Goal: Information Seeking & Learning: Learn about a topic

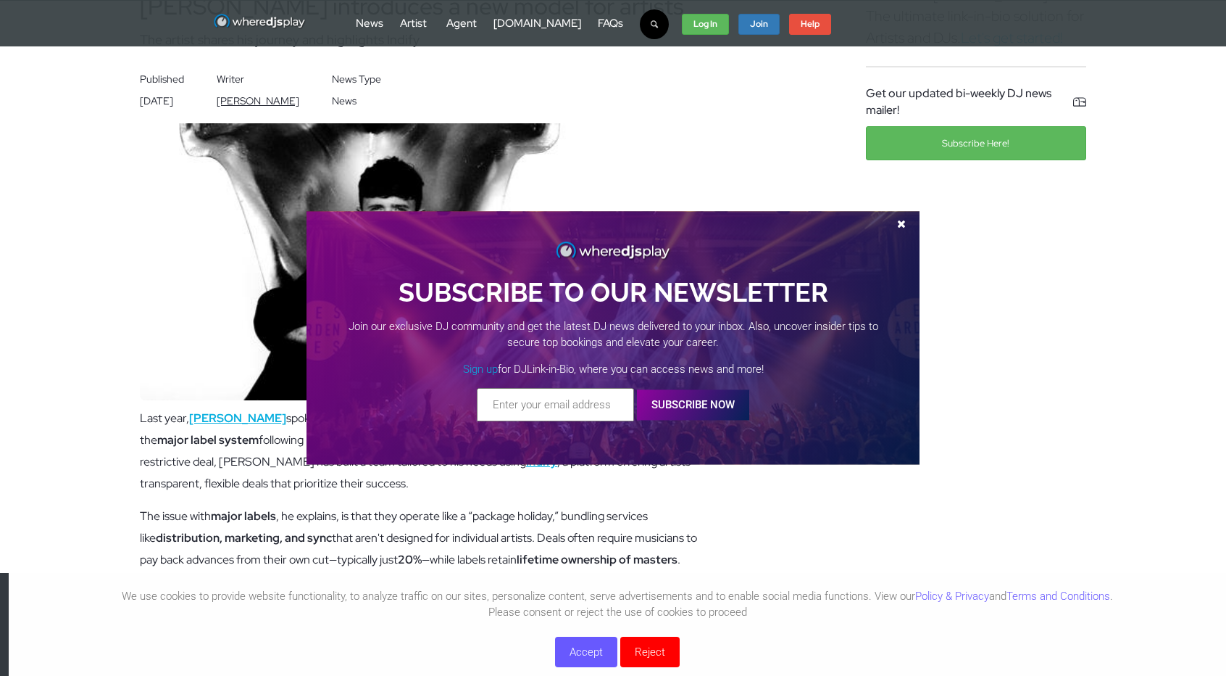
scroll to position [129, 0]
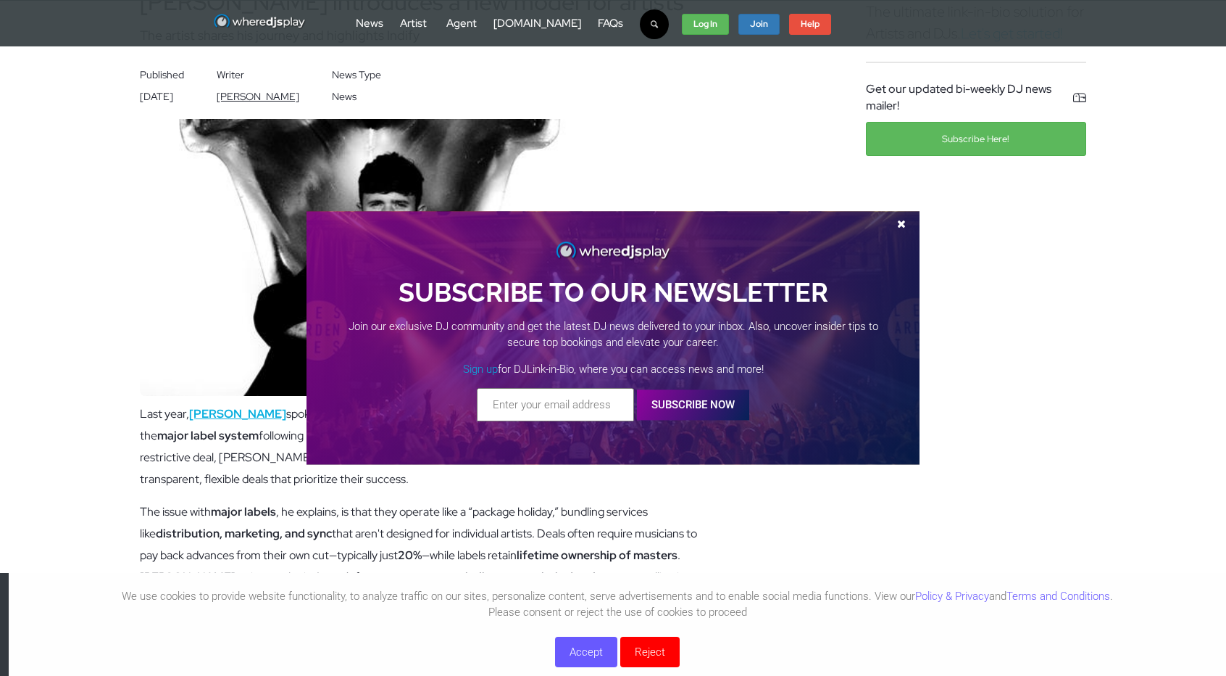
click at [903, 221] on span at bounding box center [902, 223] width 22 height 11
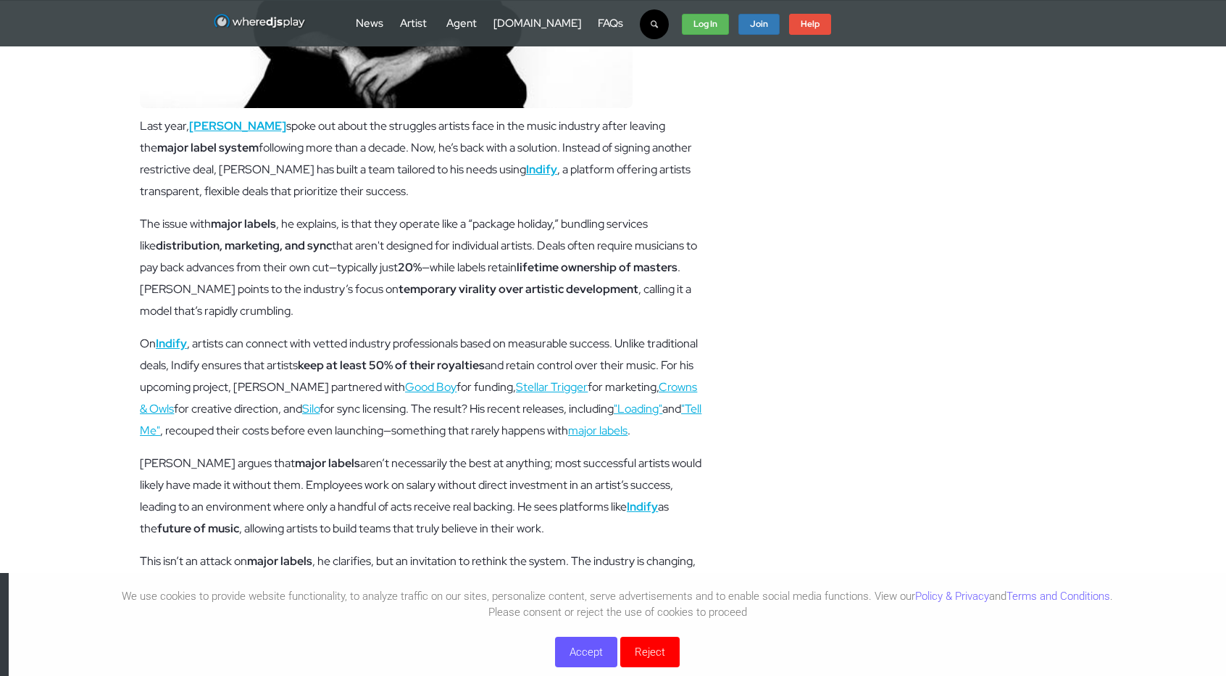
scroll to position [416, 0]
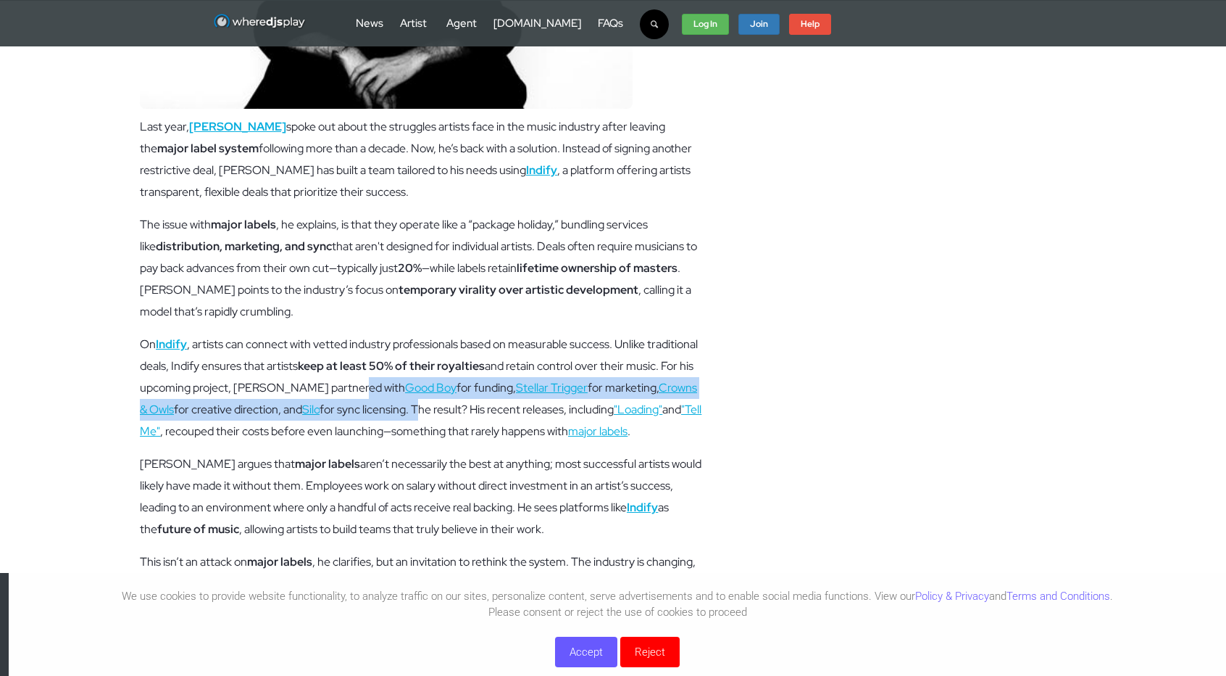
drag, startPoint x: 411, startPoint y: 386, endPoint x: 464, endPoint y: 411, distance: 58.4
click at [464, 411] on p "On Indify , artists can connect with vetted industry professionals based on mea…" at bounding box center [421, 387] width 563 height 109
copy p "Good Boy for funding, Stellar Trigger for marketing, Crowns & Owls for creative…"
click at [176, 341] on u "Indify" at bounding box center [171, 343] width 31 height 15
